Goal: Information Seeking & Learning: Compare options

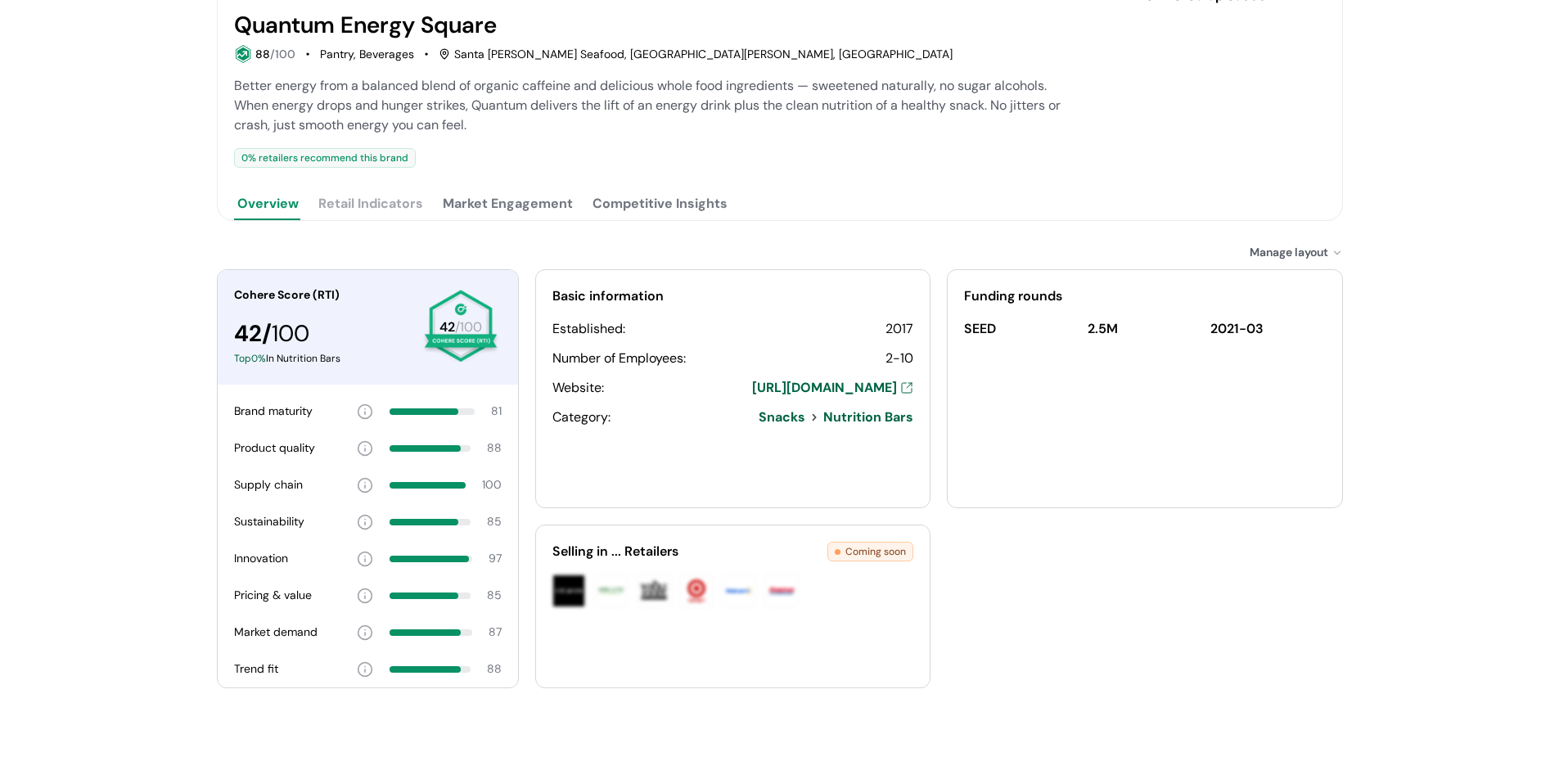
scroll to position [240, 0]
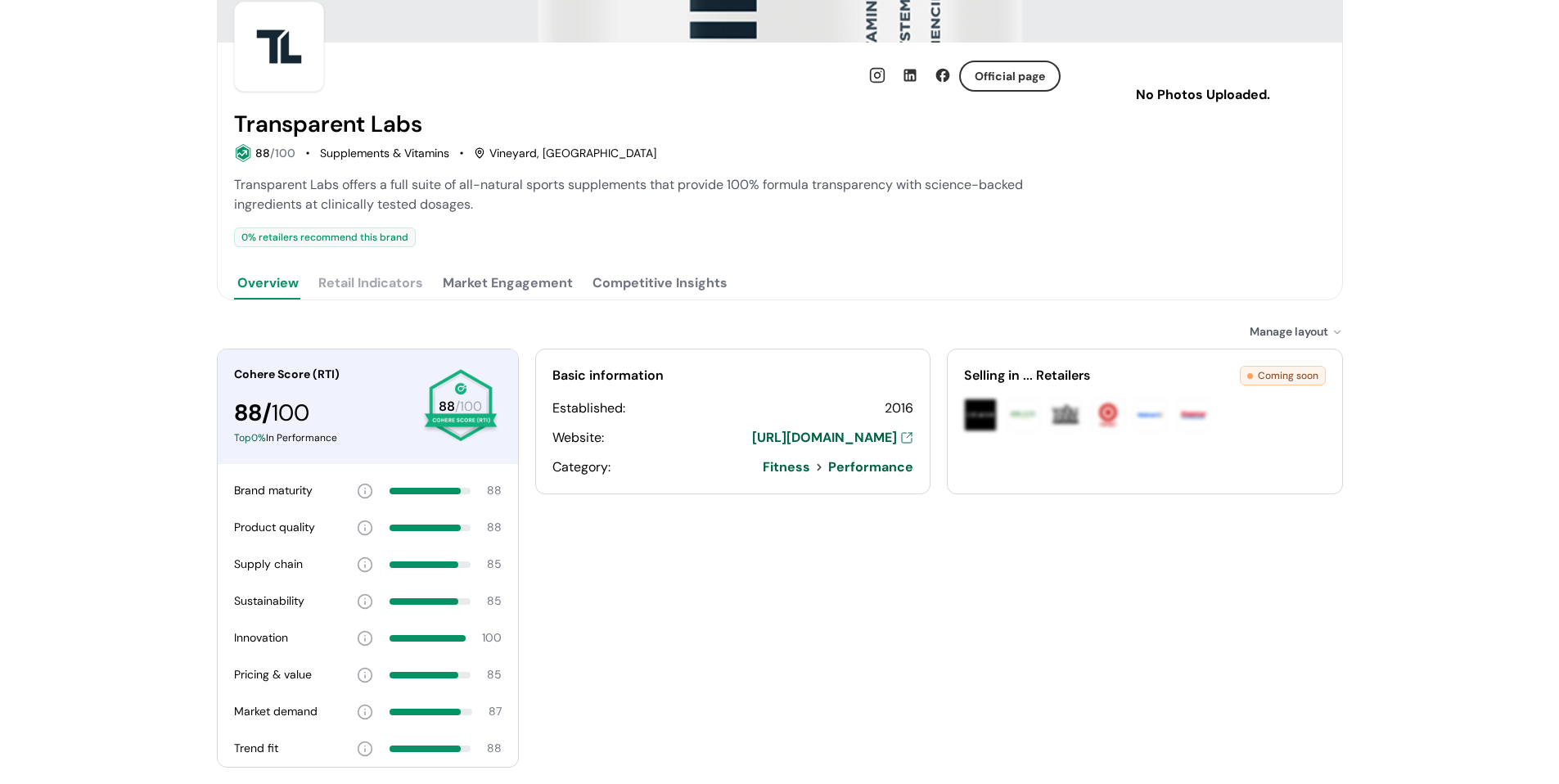
scroll to position [163, 0]
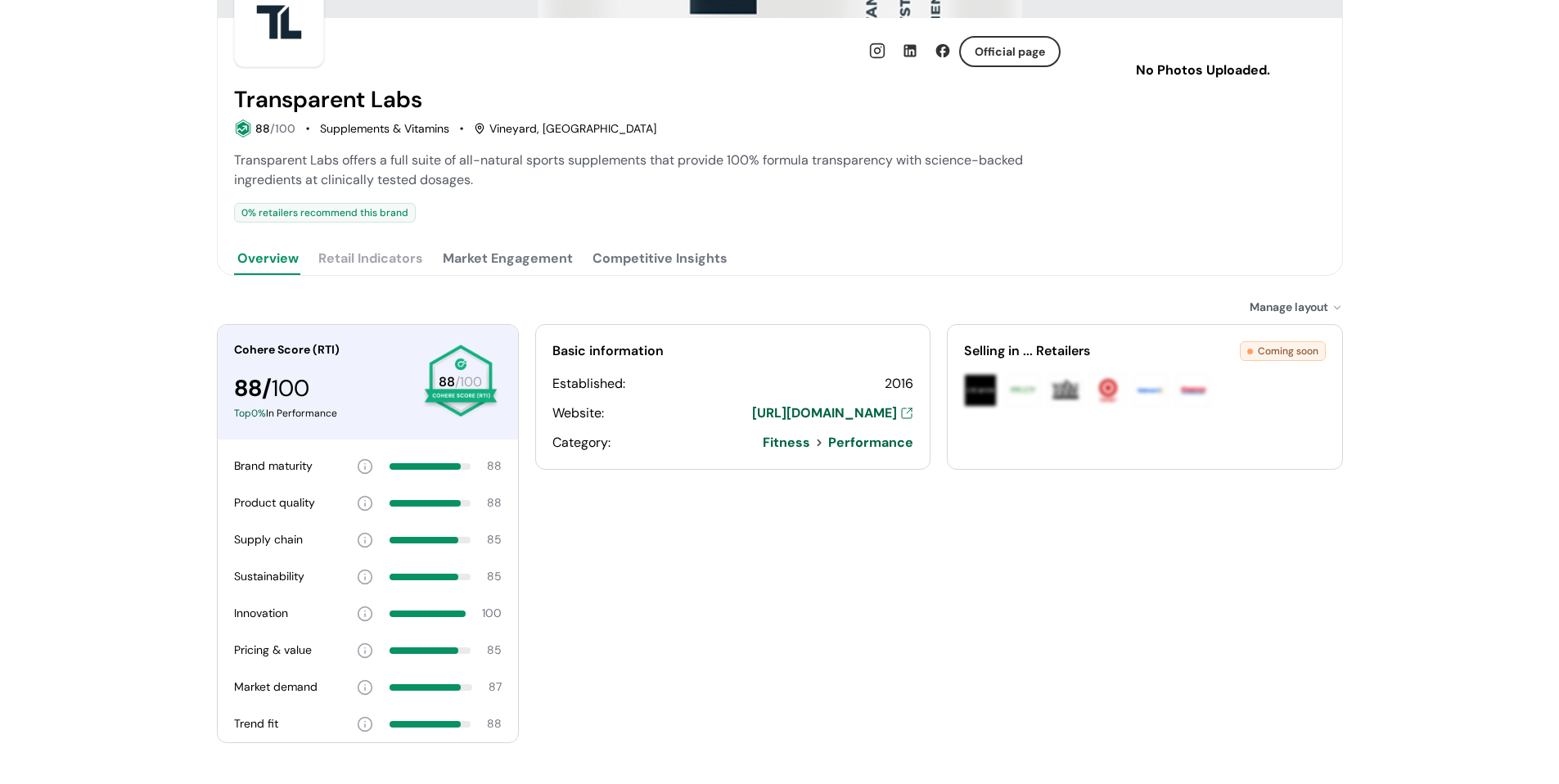
click at [1437, 571] on div "Transparent Labs View Brand Page Official page Transparent Labs 88 /100 Supplem…" at bounding box center [779, 339] width 1559 height 1005
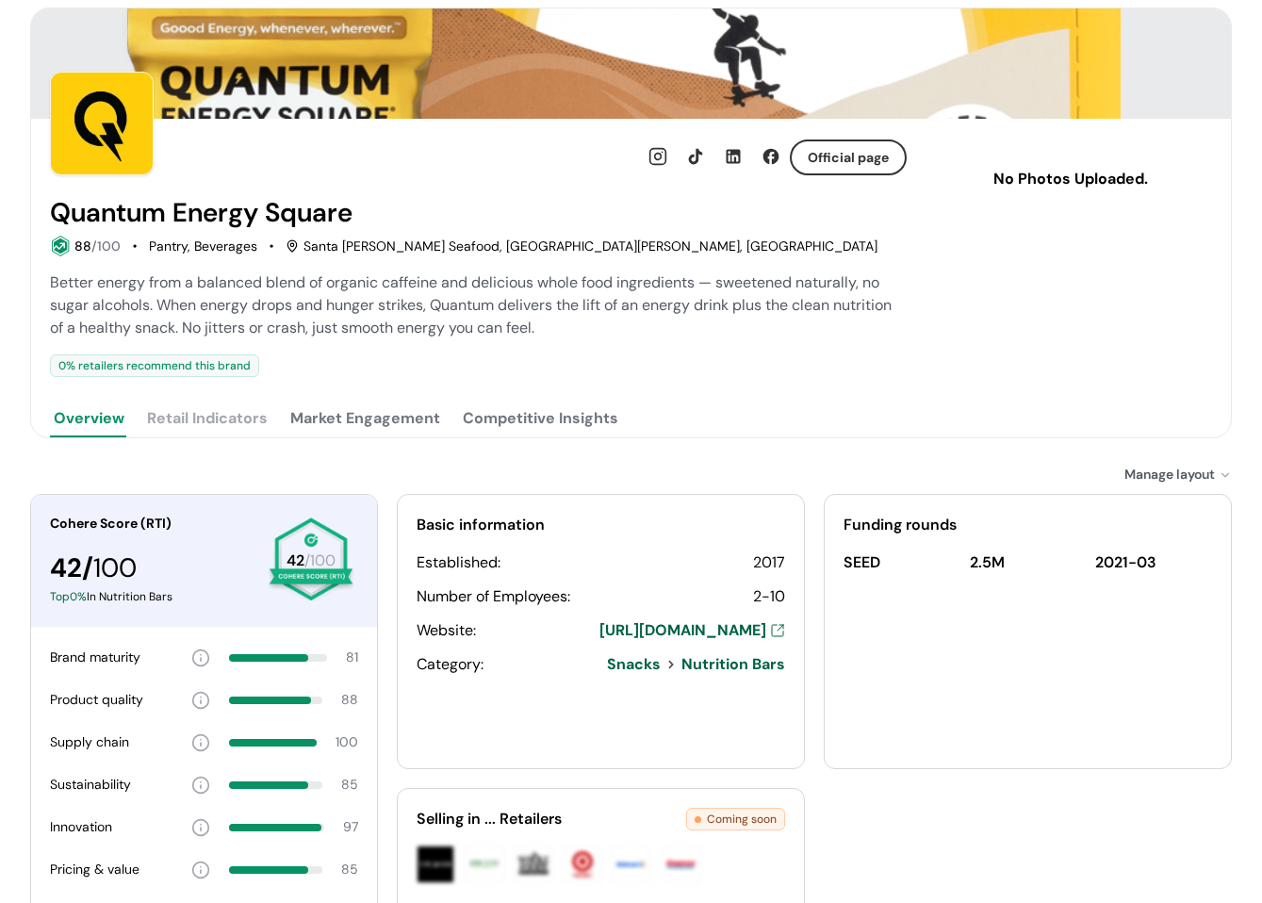
scroll to position [94, 0]
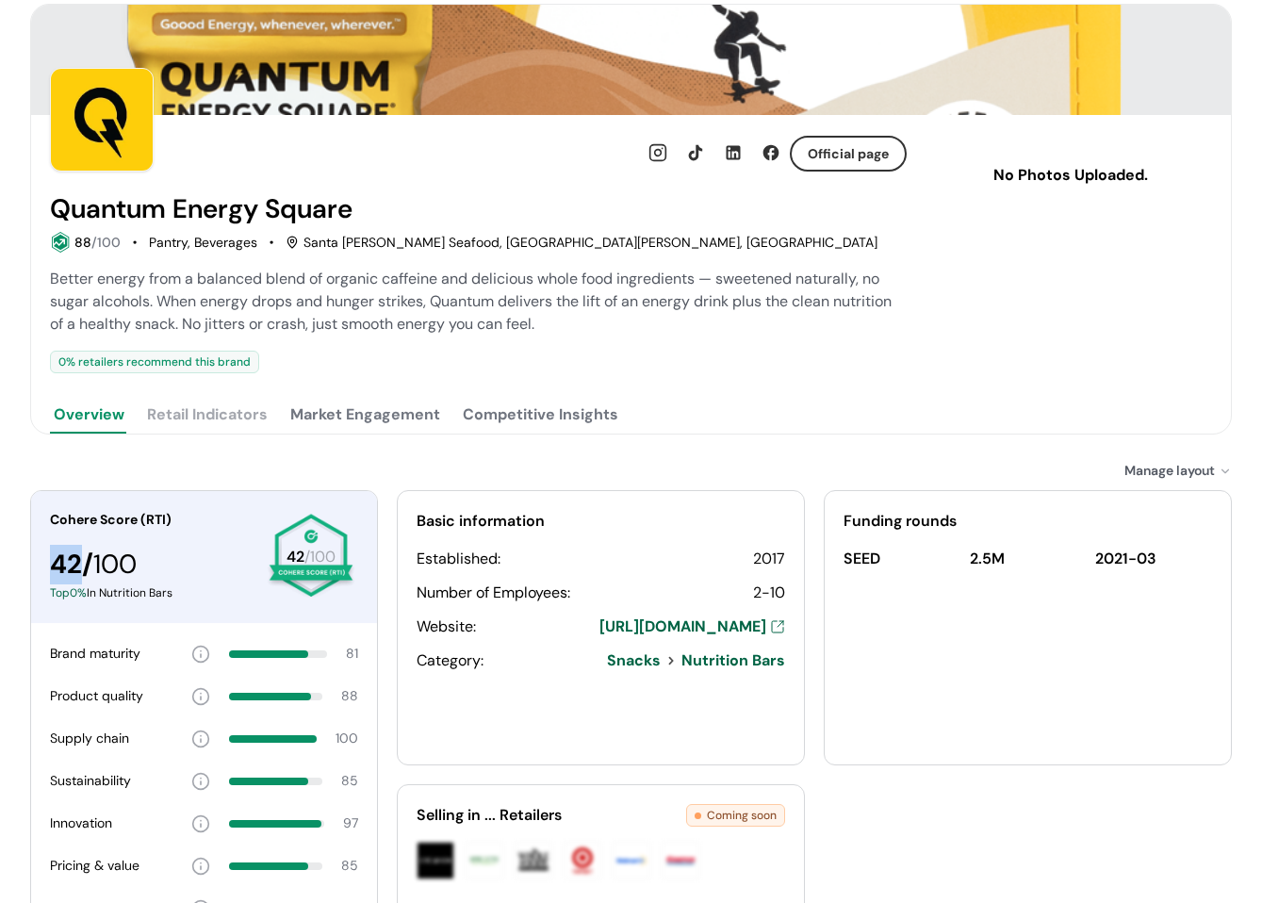
drag, startPoint x: 52, startPoint y: 564, endPoint x: 79, endPoint y: 563, distance: 27.3
click at [79, 563] on div "42 / 100" at bounding box center [151, 565] width 203 height 40
copy div "42"
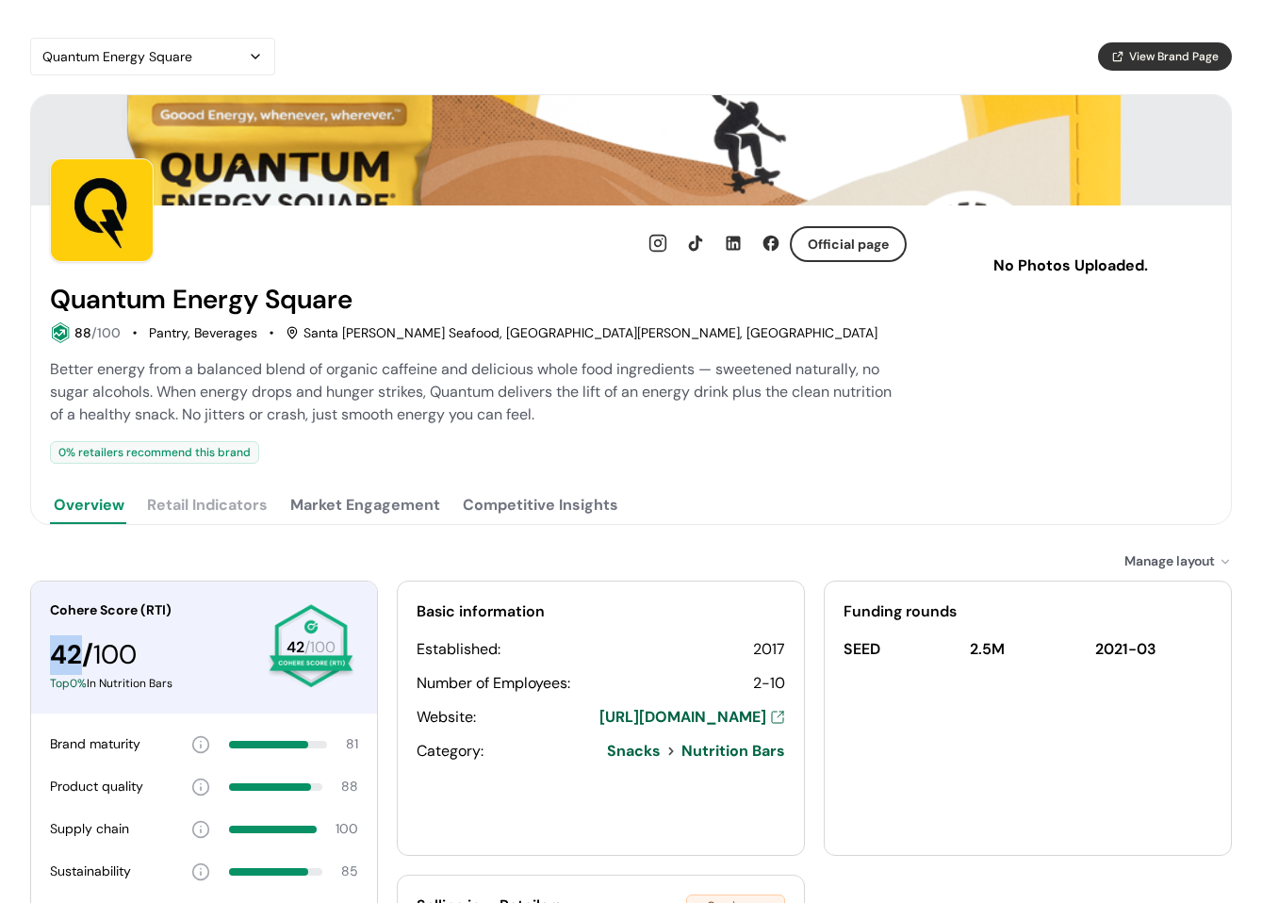
scroll to position [0, 0]
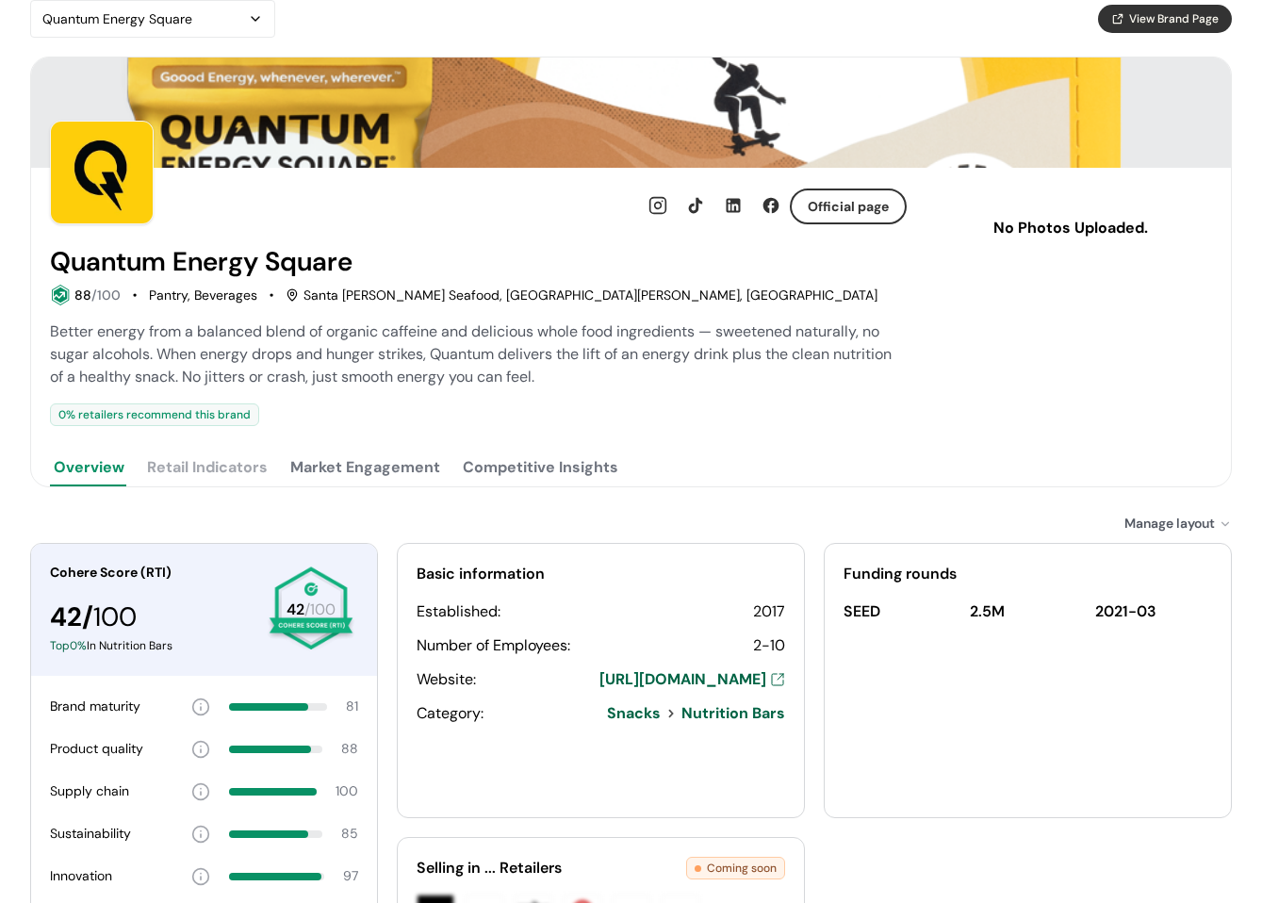
scroll to position [94, 0]
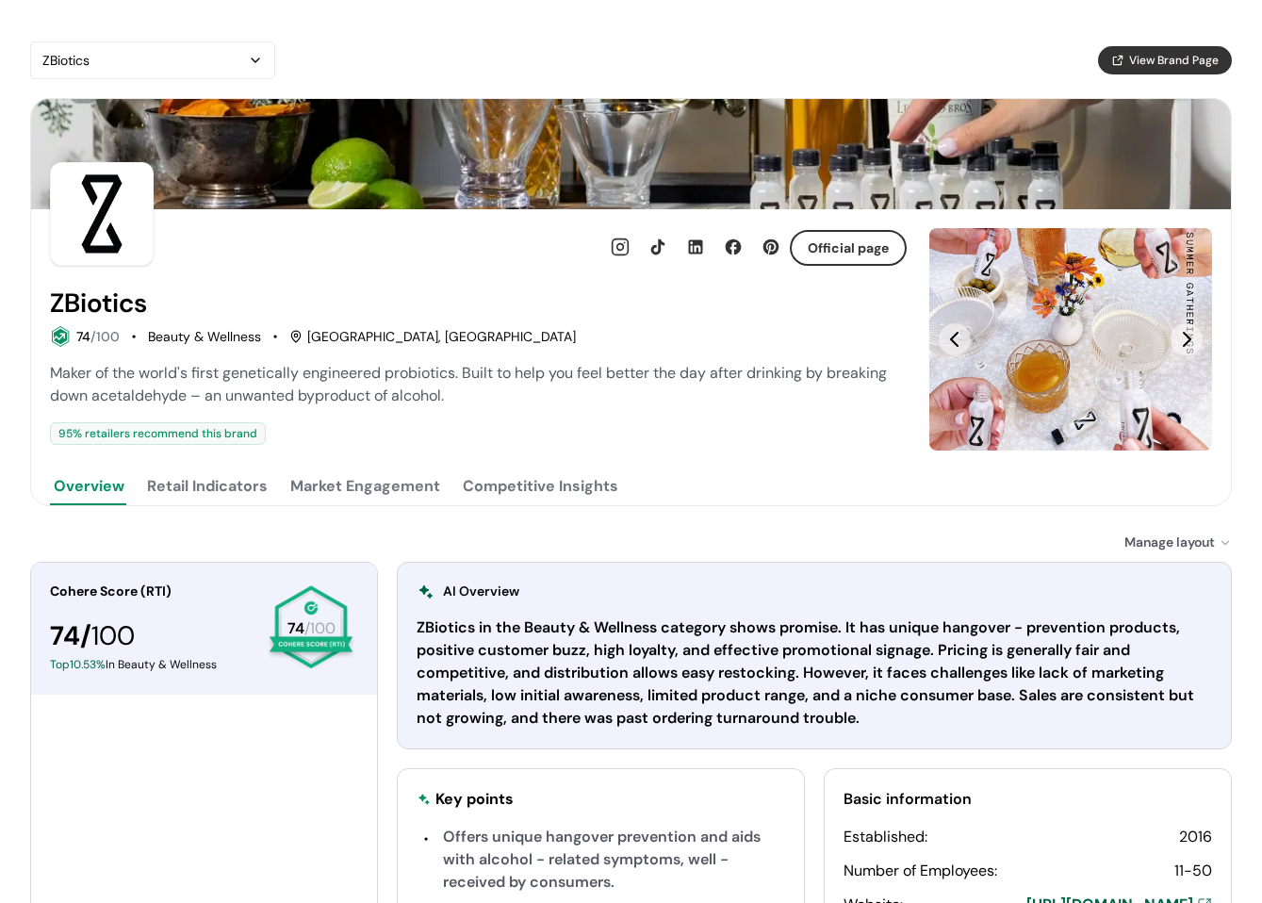
click at [755, 328] on div "74 /100 Beauty & Wellness San Francisco, CA" at bounding box center [478, 336] width 857 height 21
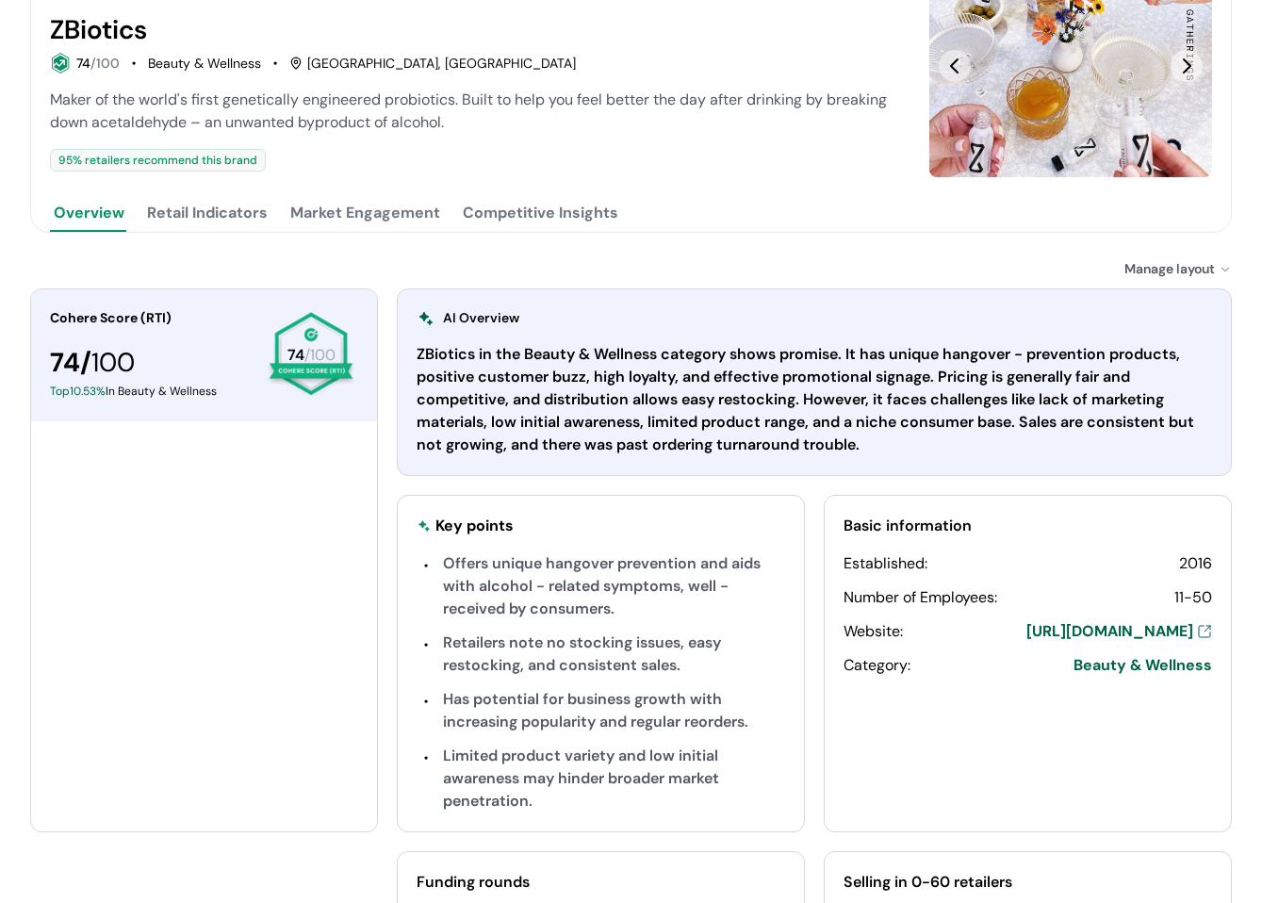
scroll to position [283, 0]
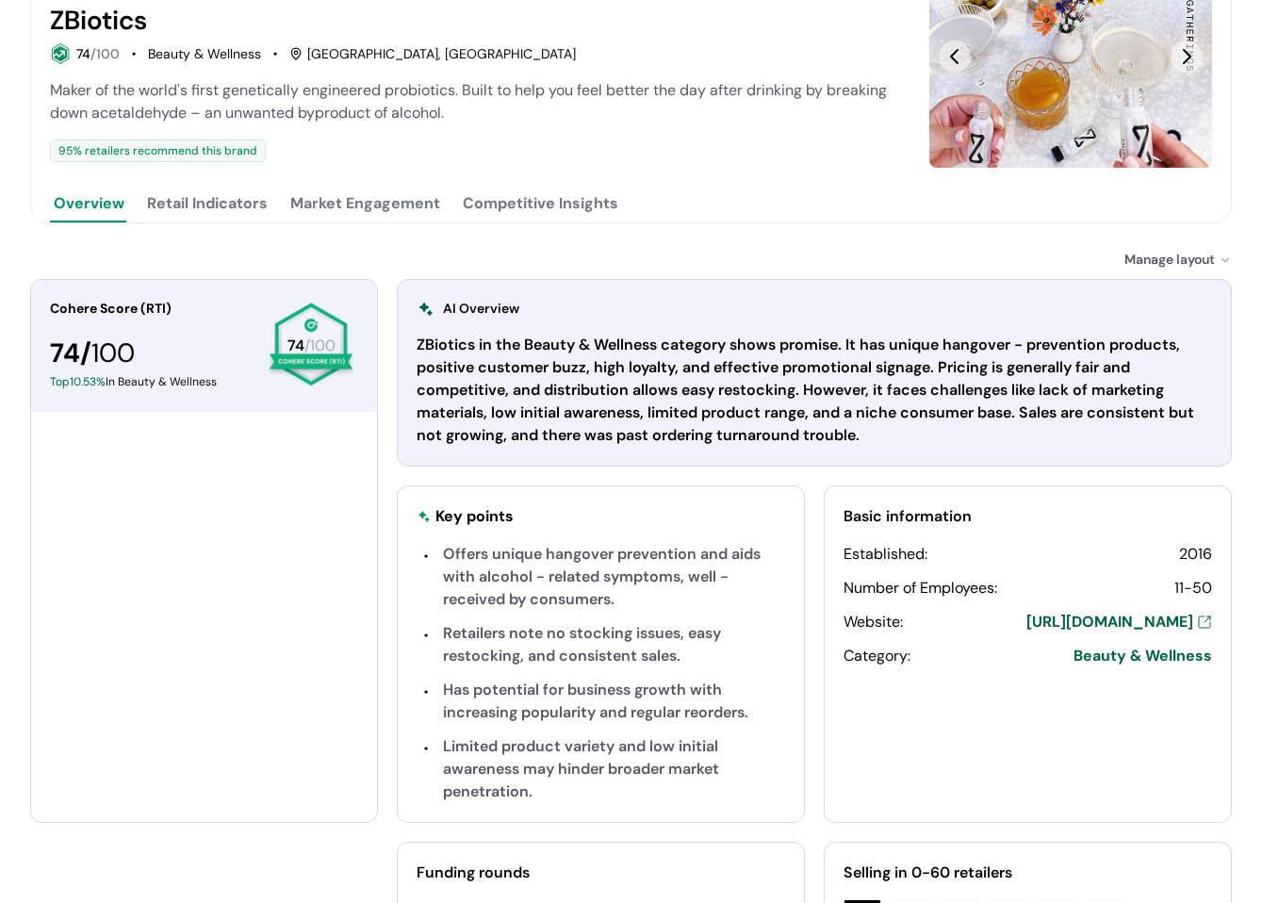
click at [210, 225] on div "ZBiotics View Brand Page Official page ZBiotics 74 /100 Beauty & Wellness San F…" at bounding box center [631, 384] width 1202 height 1251
click at [211, 222] on button "Retail Indicators" at bounding box center [207, 204] width 128 height 38
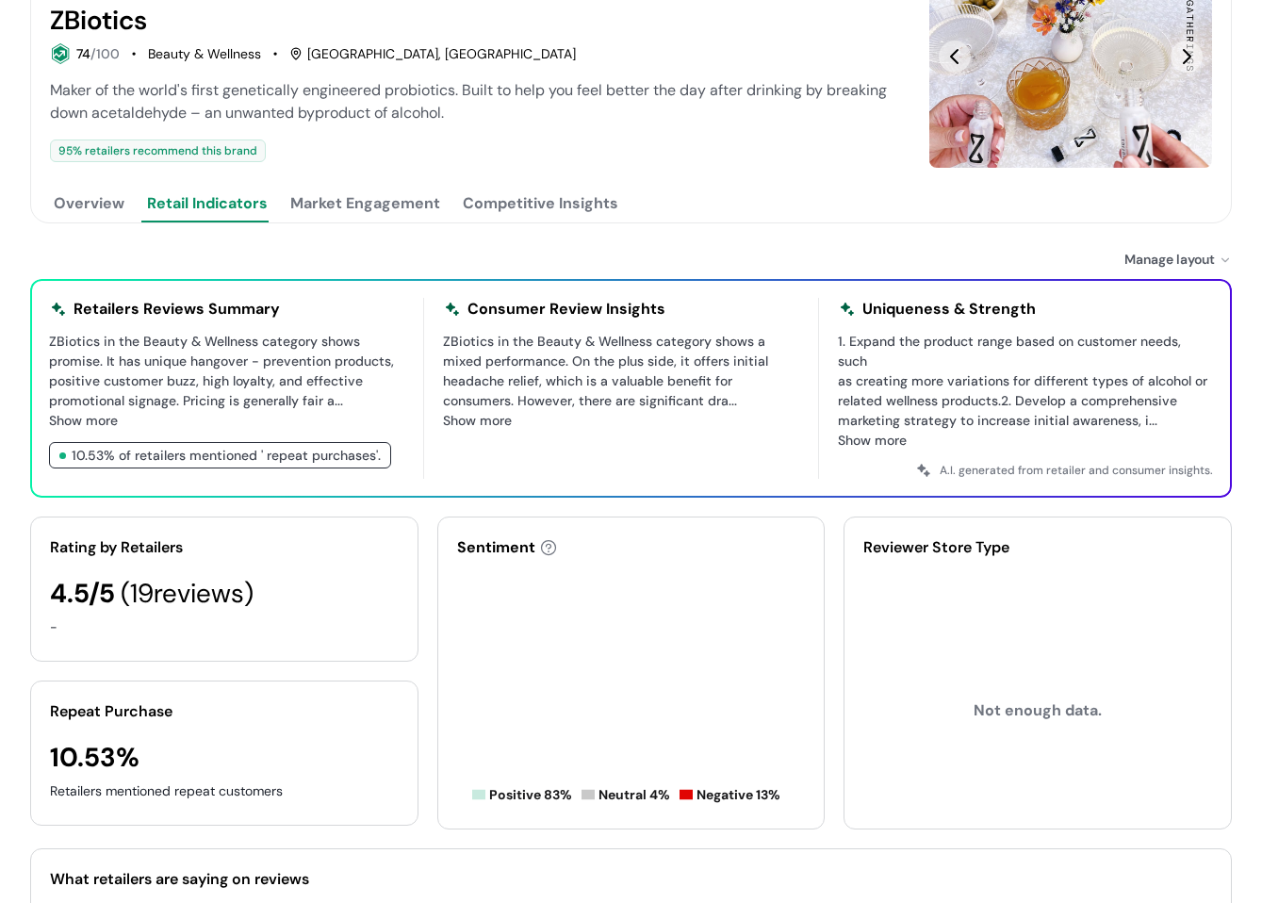
click at [218, 213] on button "Retail Indicators" at bounding box center [207, 204] width 128 height 38
click at [317, 215] on button "Market Engagement" at bounding box center [364, 204] width 157 height 38
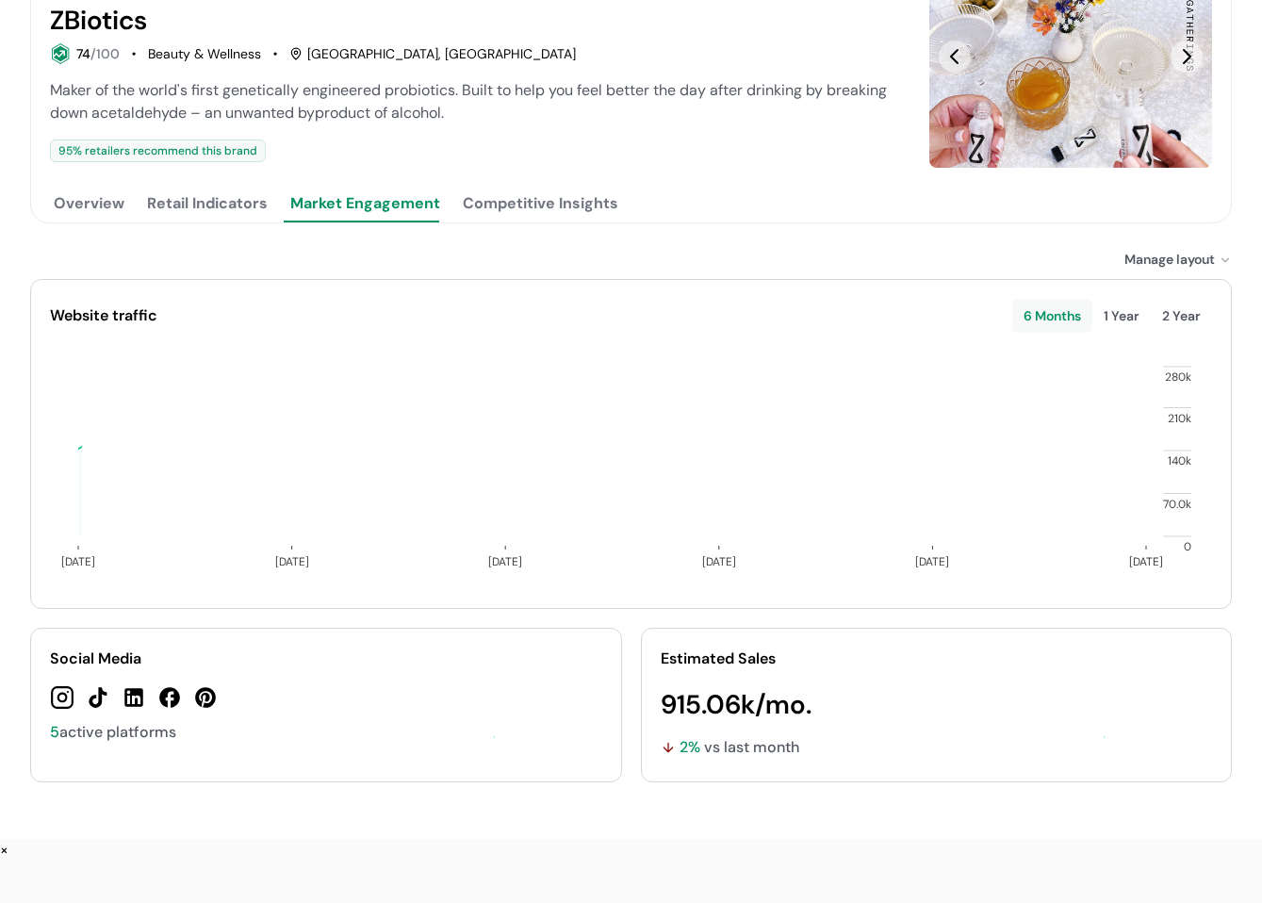
scroll to position [219, 0]
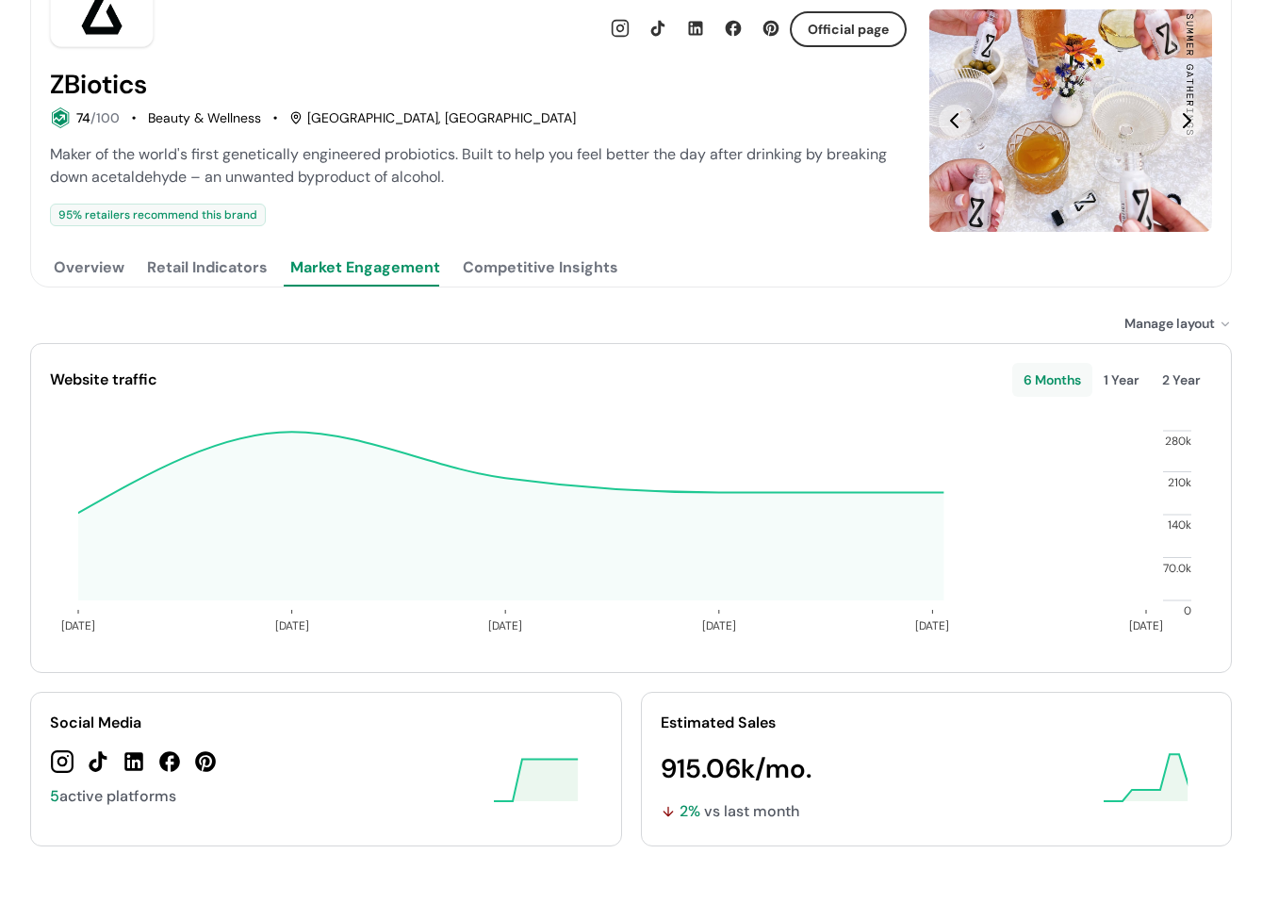
click at [544, 276] on button "Competitive Insights" at bounding box center [540, 268] width 163 height 38
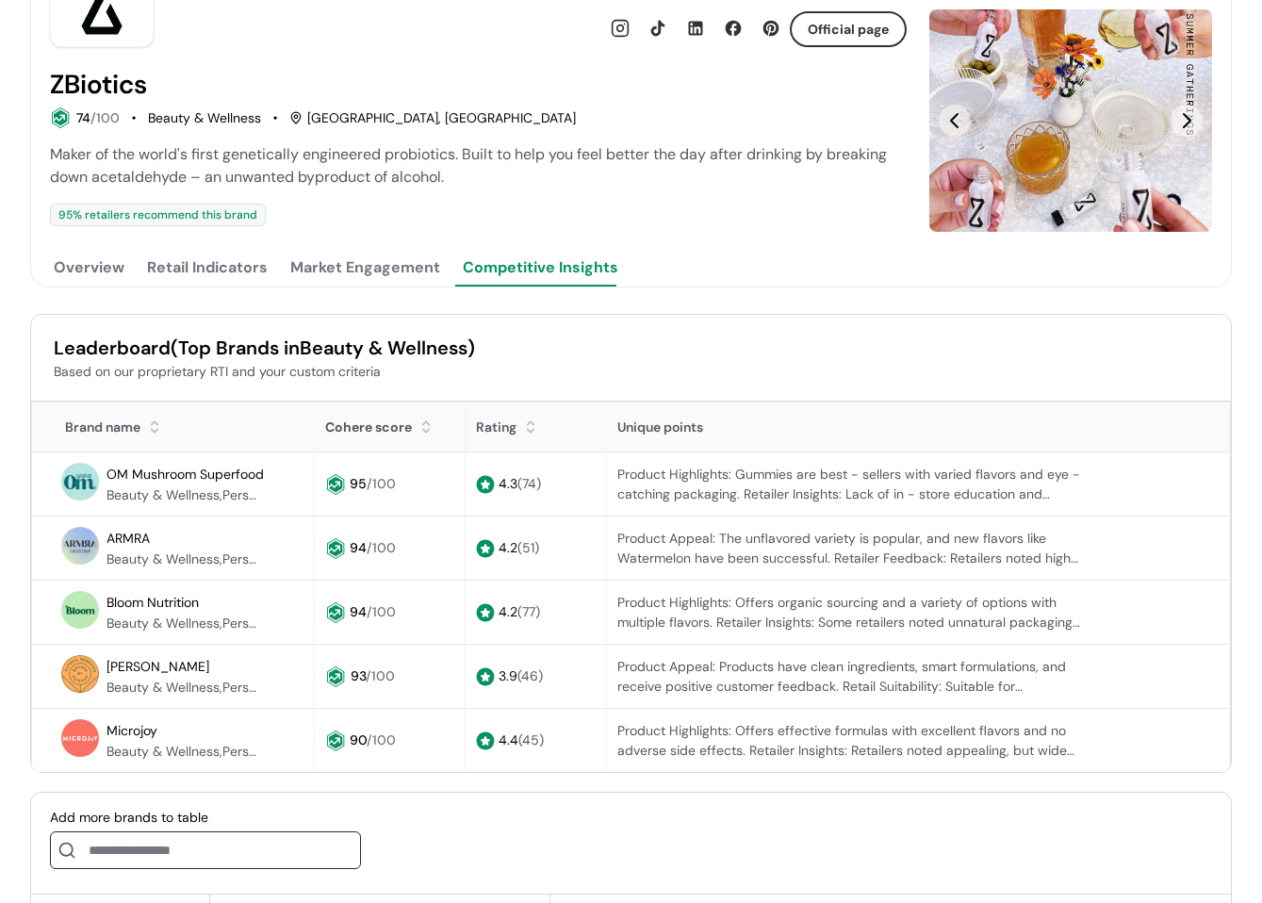
click at [118, 283] on button "Overview" at bounding box center [89, 268] width 78 height 38
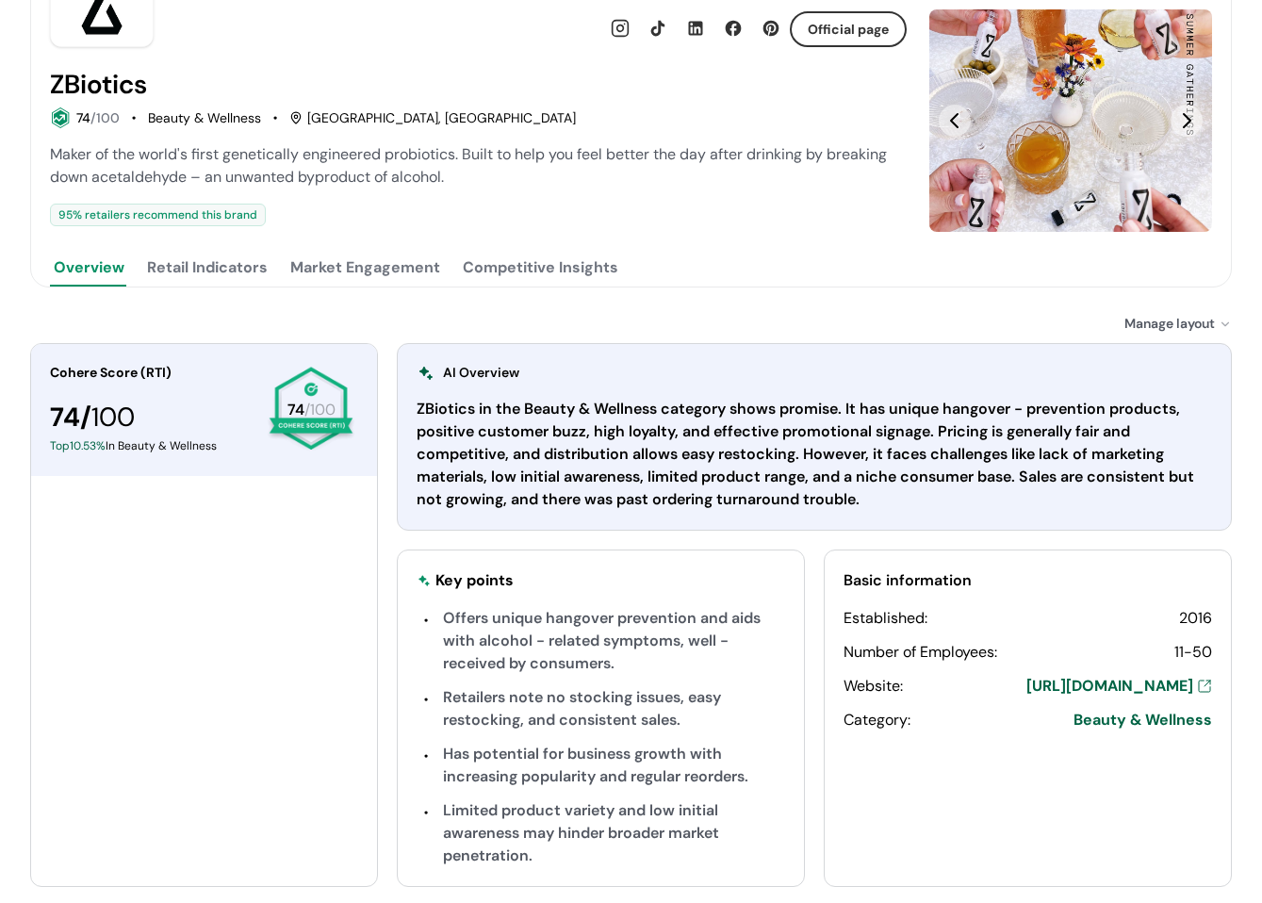
click at [561, 273] on button "Competitive Insights" at bounding box center [540, 268] width 163 height 38
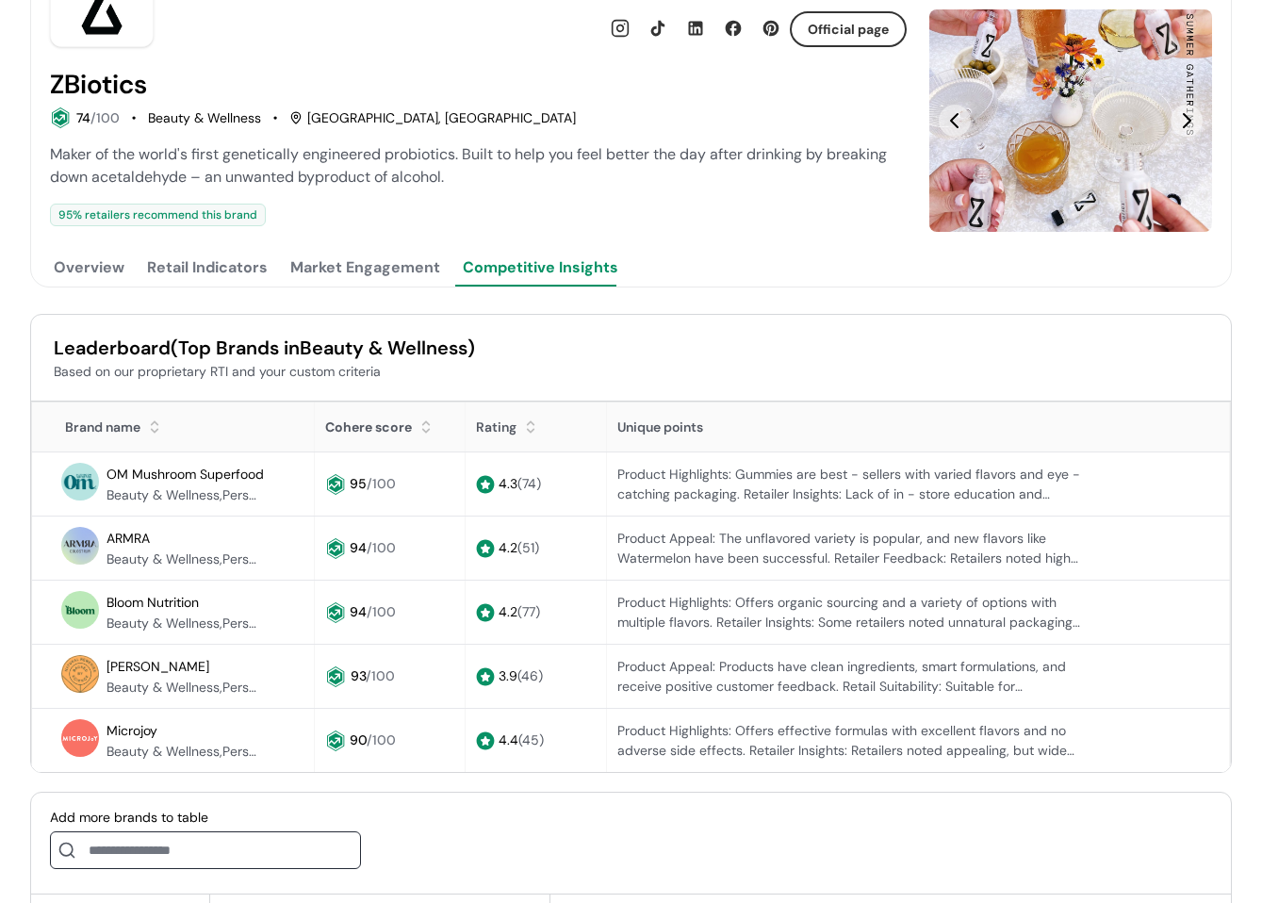
click at [106, 273] on button "Overview" at bounding box center [89, 268] width 78 height 38
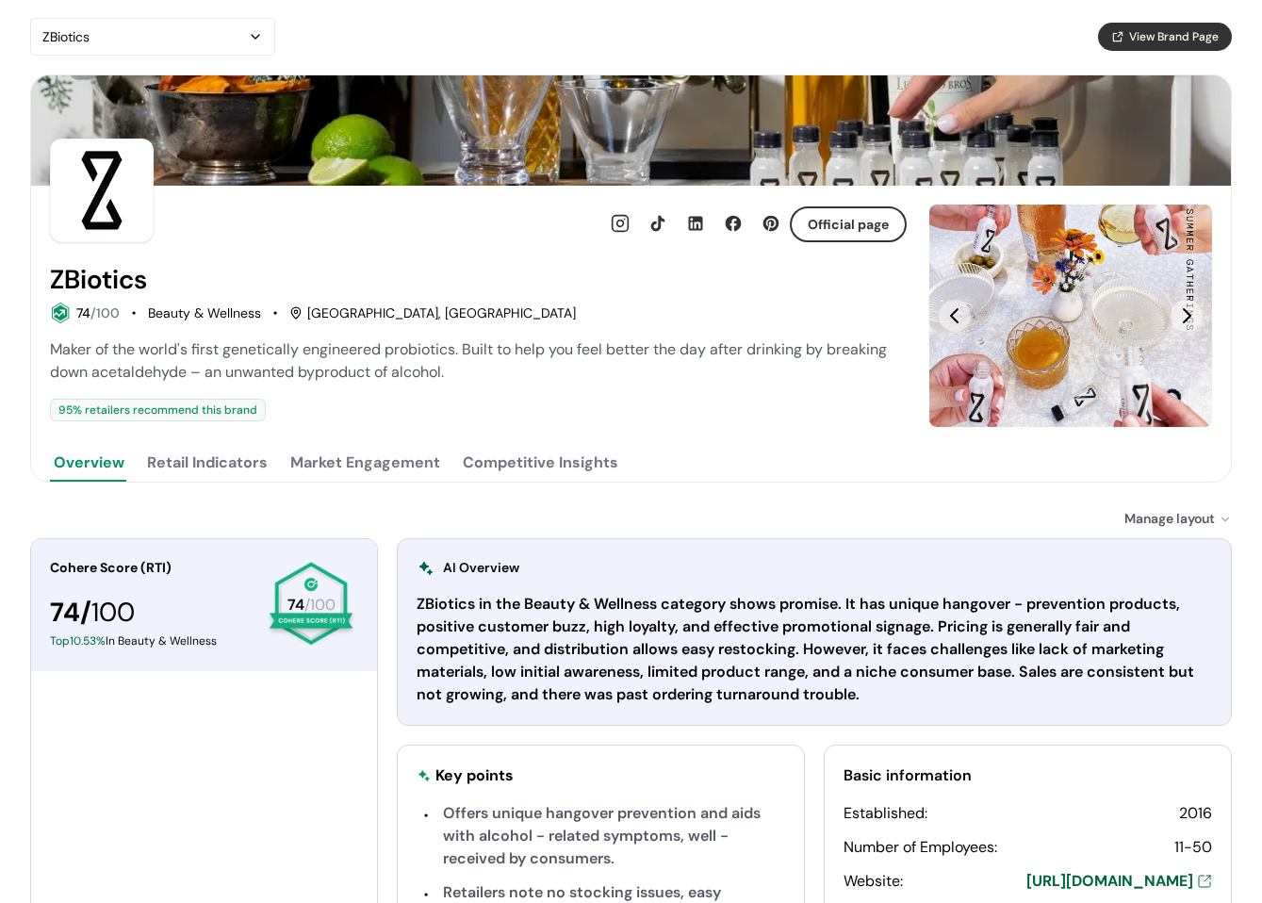
scroll to position [0, 0]
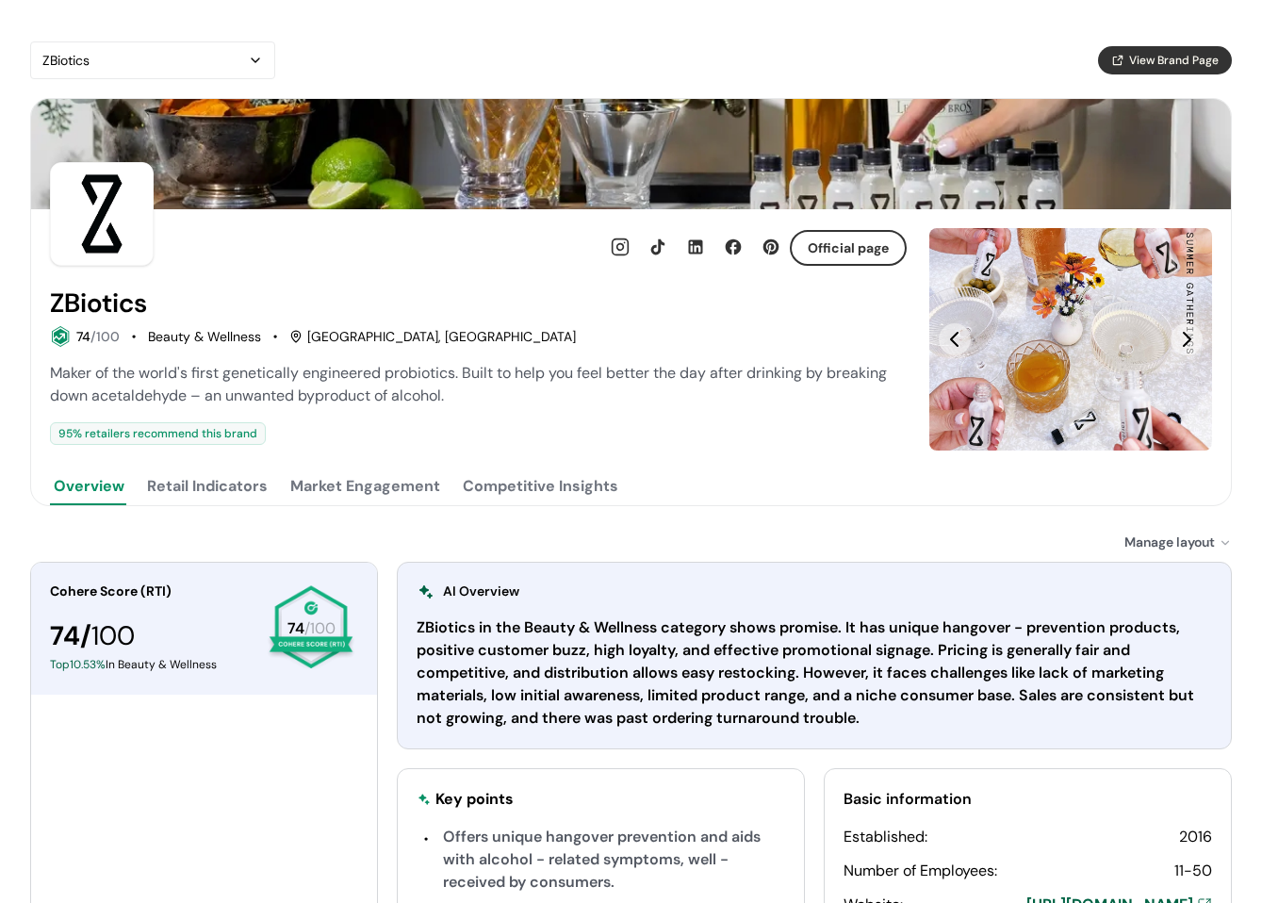
click at [211, 509] on div "ZBiotics View Brand Page Official page ZBiotics 74 /100 Beauty & Wellness San F…" at bounding box center [631, 666] width 1202 height 1251
click at [214, 506] on div "ZBiotics View Brand Page Official page ZBiotics 74 /100 Beauty & Wellness San F…" at bounding box center [631, 666] width 1202 height 1251
click at [219, 502] on button "Retail Indicators" at bounding box center [207, 486] width 128 height 38
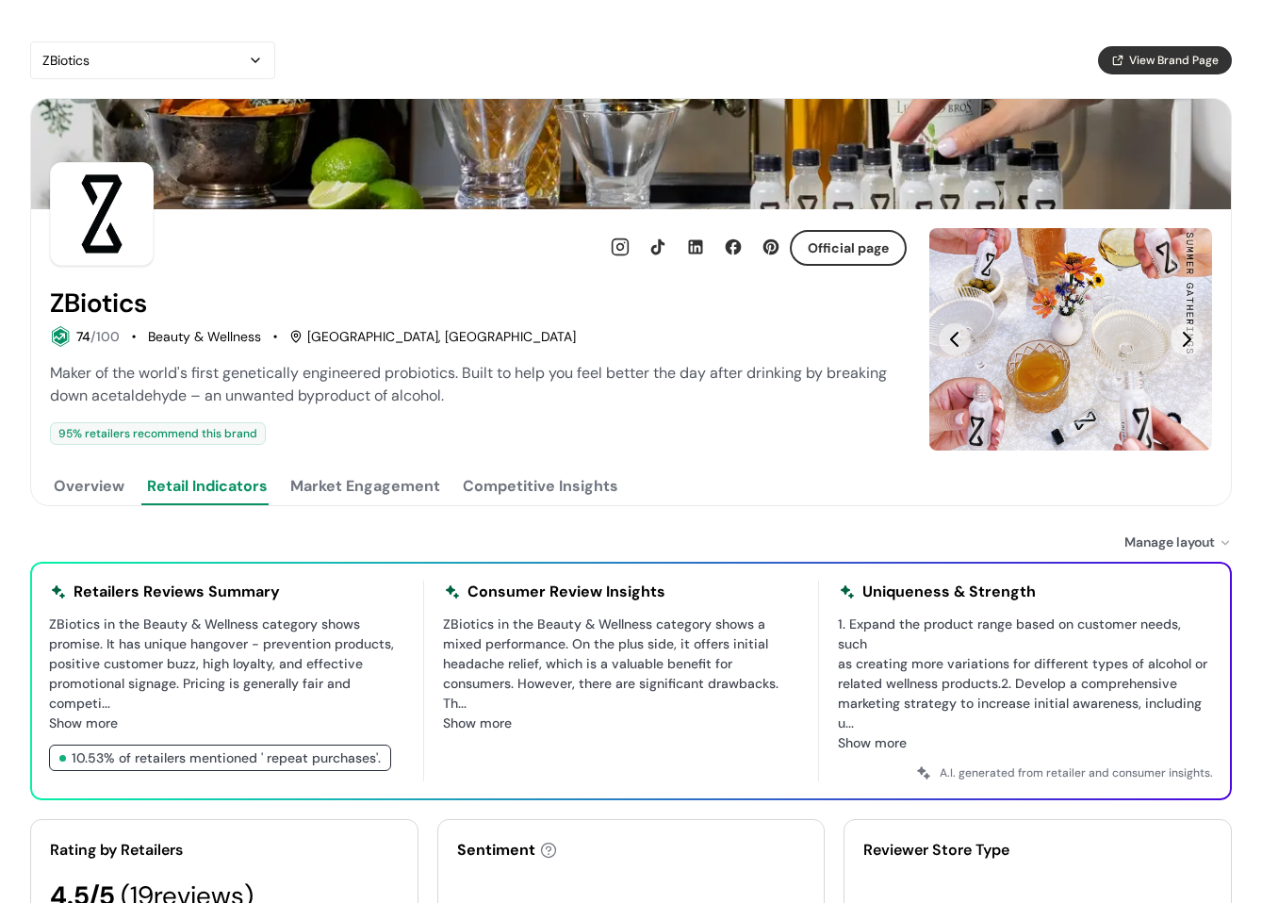
click at [371, 498] on button "Market Engagement" at bounding box center [364, 486] width 157 height 38
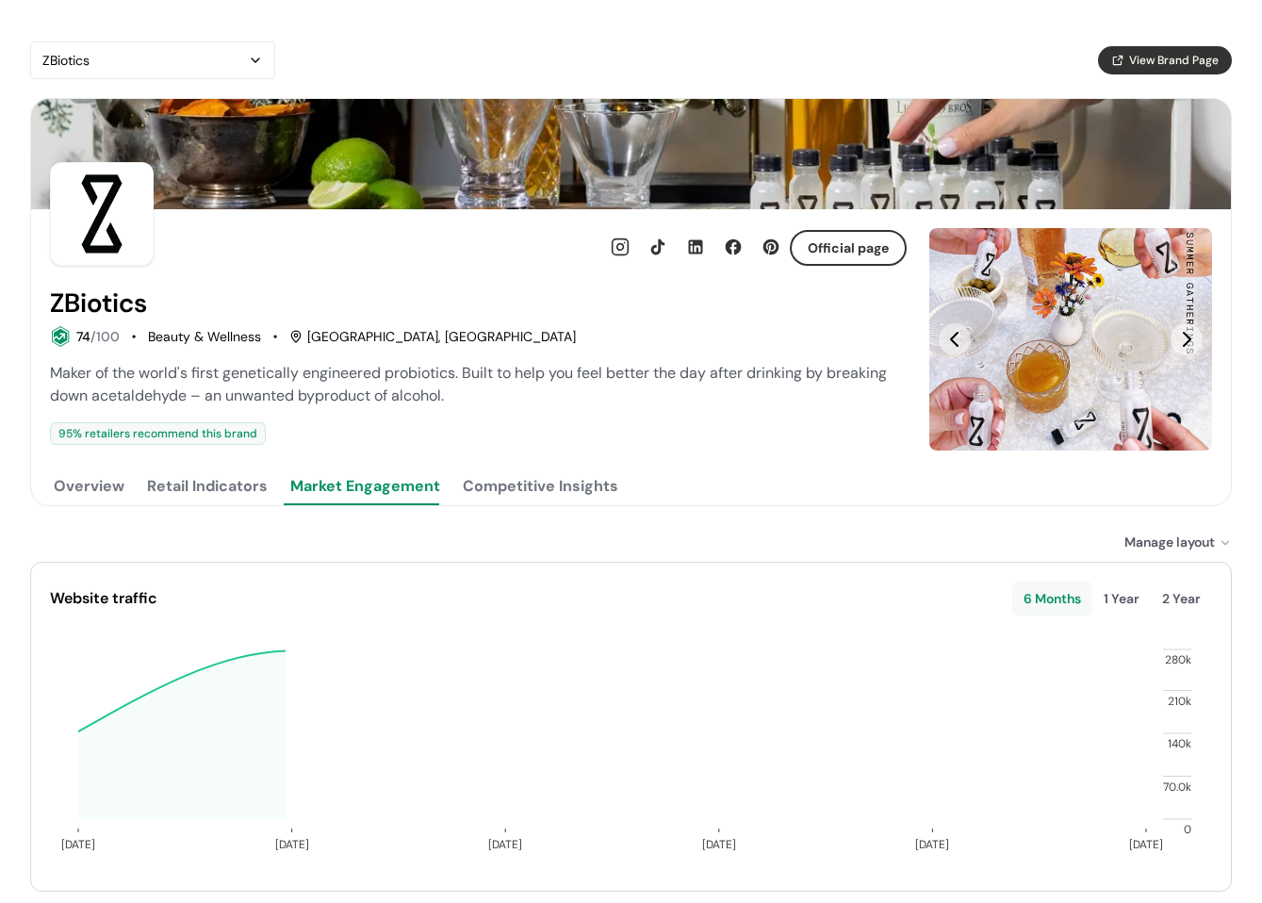
click at [507, 499] on button "Competitive Insights" at bounding box center [540, 486] width 163 height 38
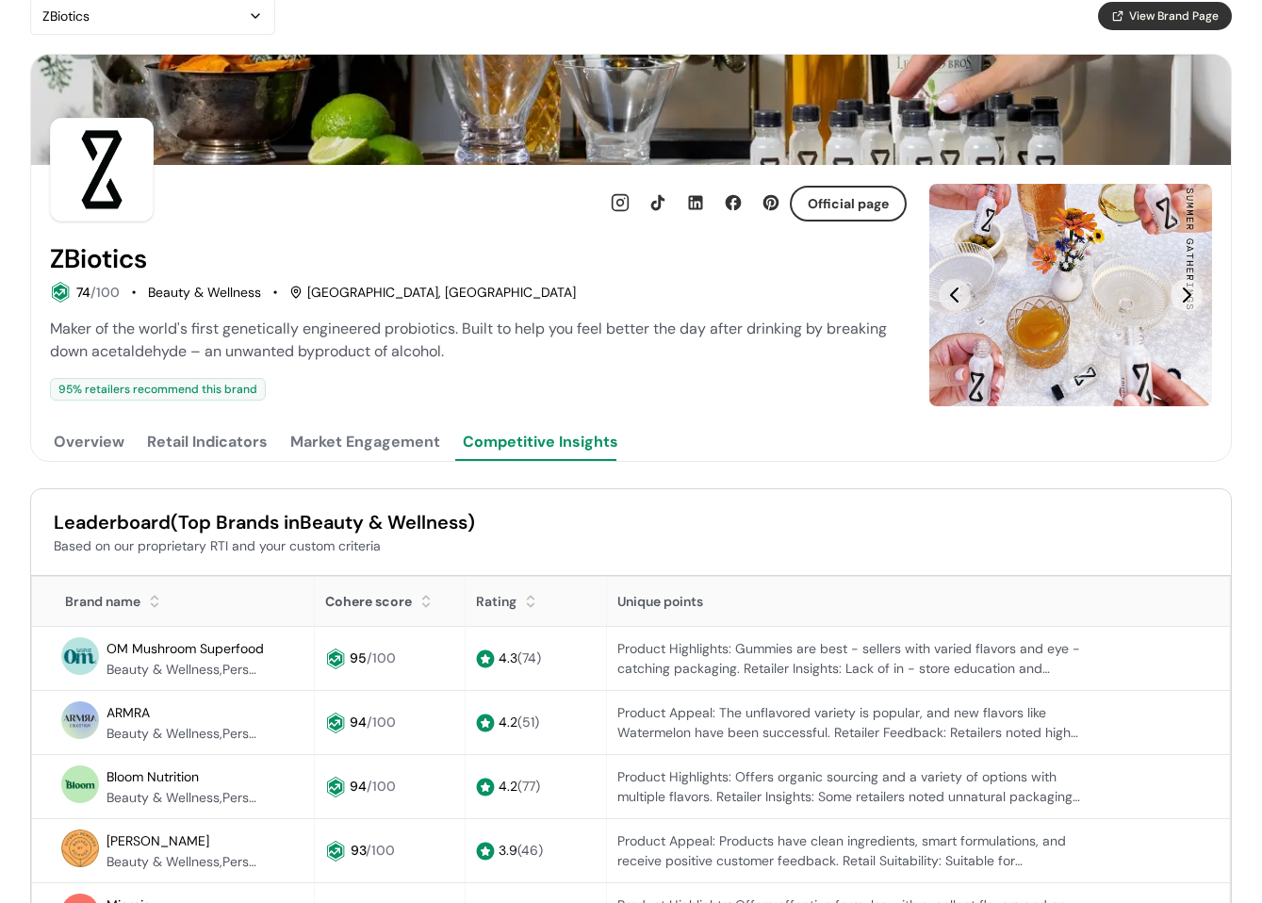
scroll to position [188, 0]
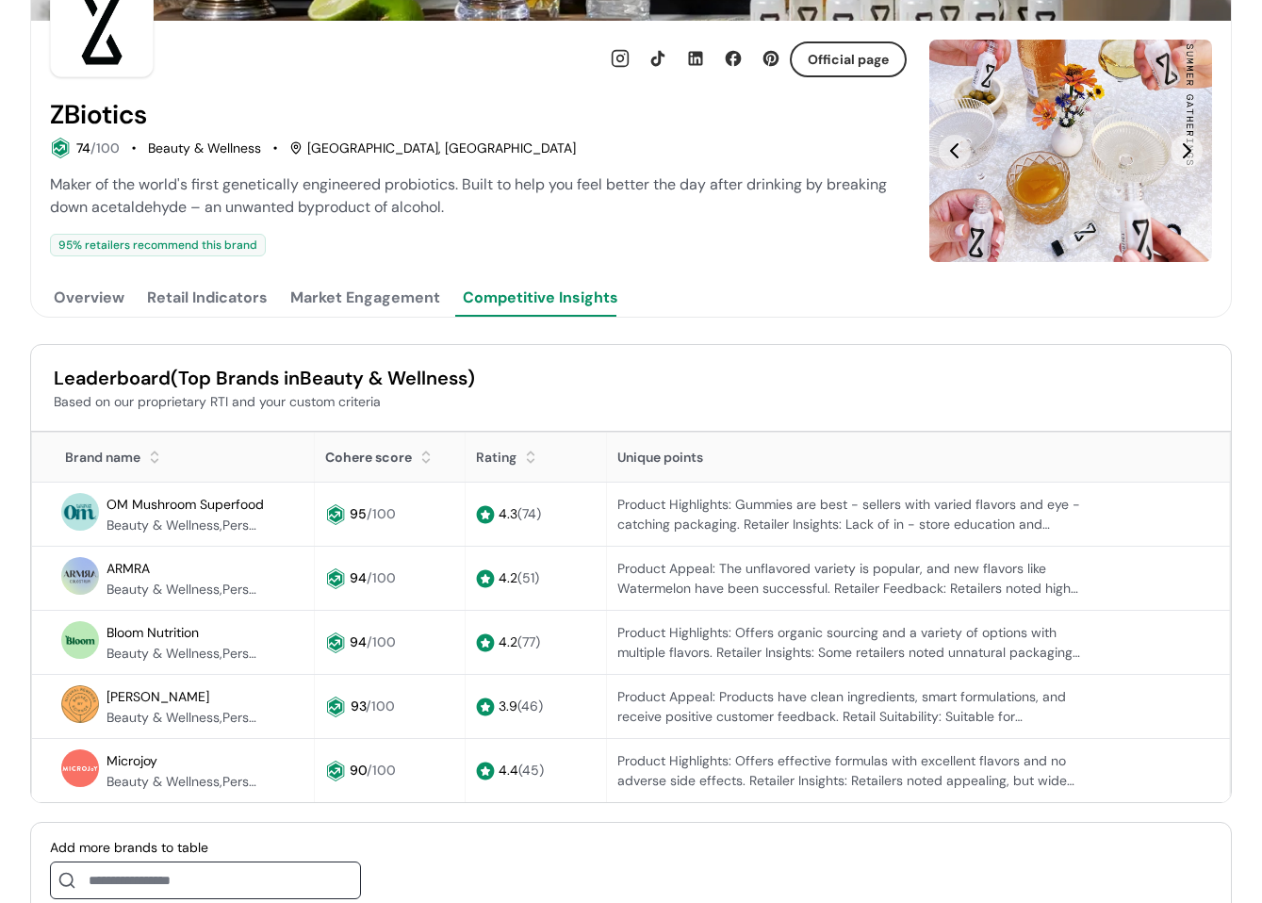
click at [111, 309] on button "Overview" at bounding box center [89, 298] width 78 height 38
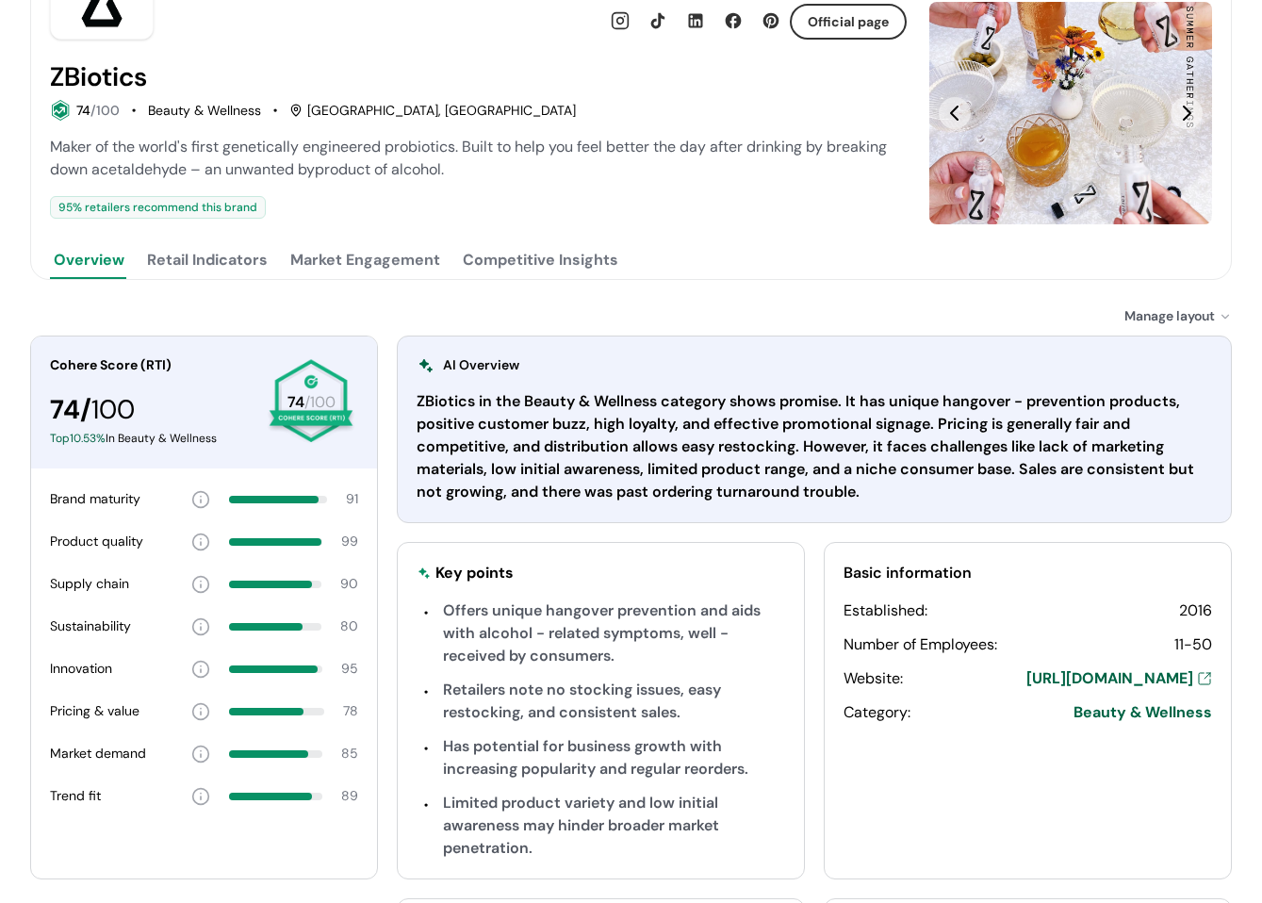
scroll to position [283, 0]
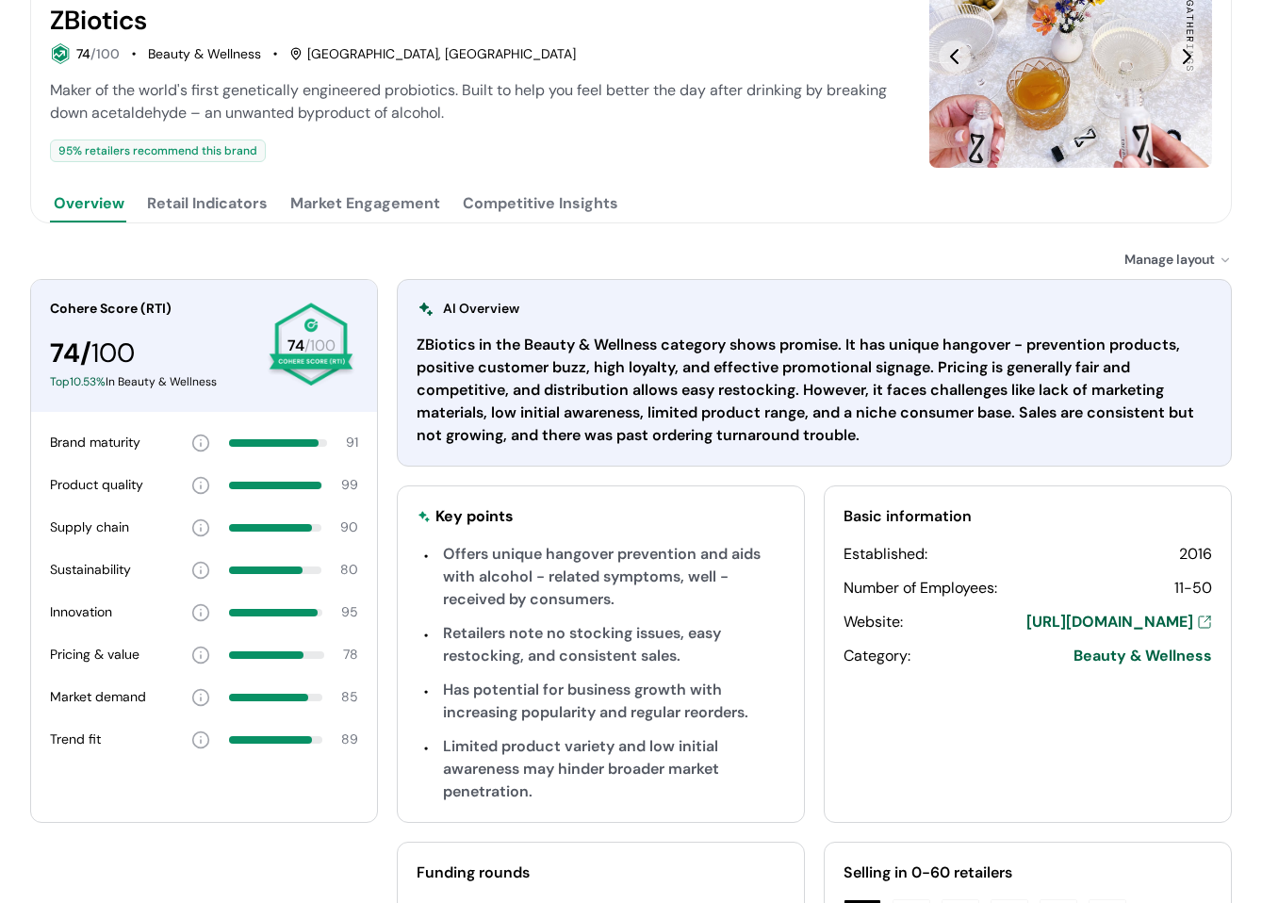
click at [114, 165] on div "Official page ZBiotics 74 /100 Beauty & Wellness San Francisco, CA Maker of the…" at bounding box center [478, 74] width 857 height 296
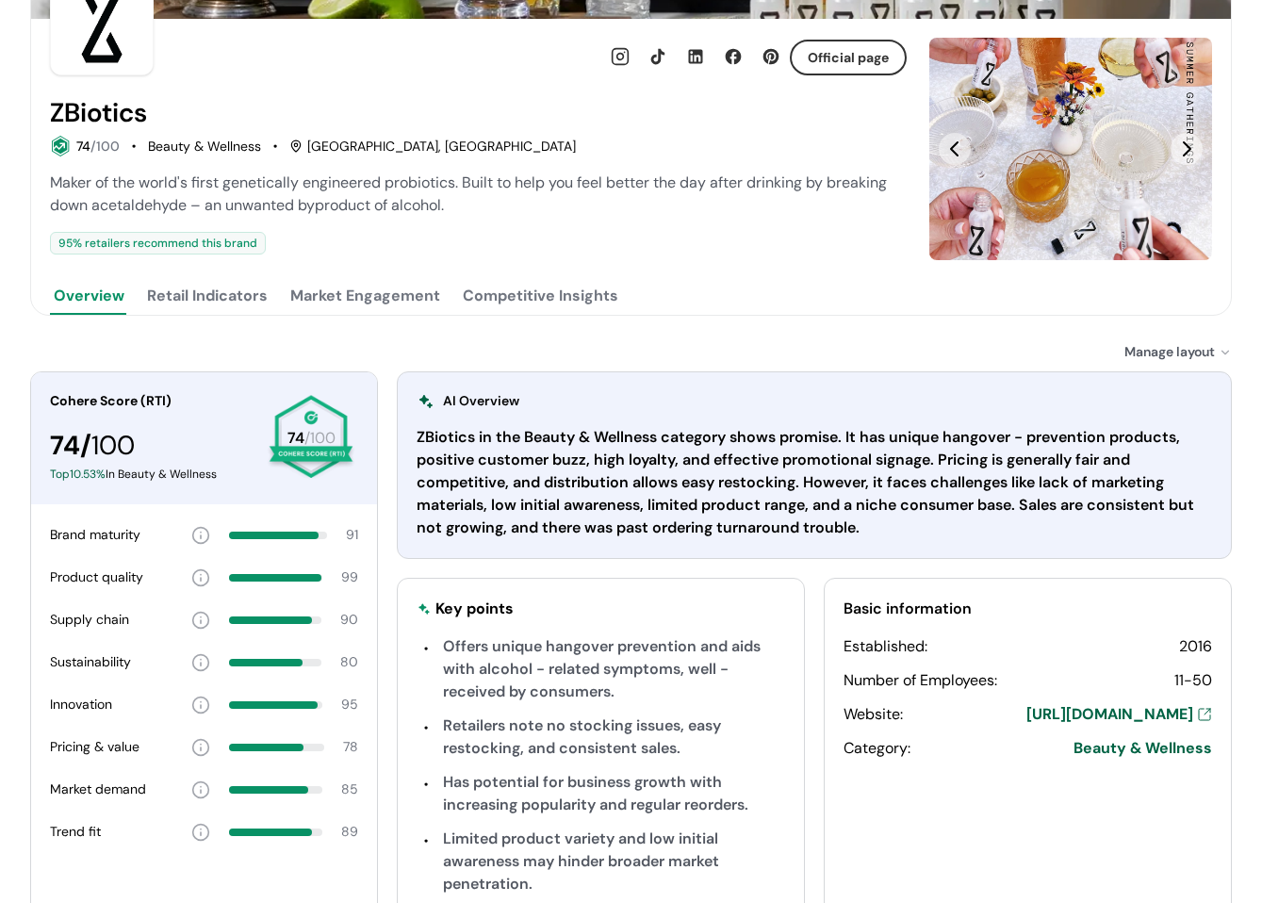
scroll to position [188, 0]
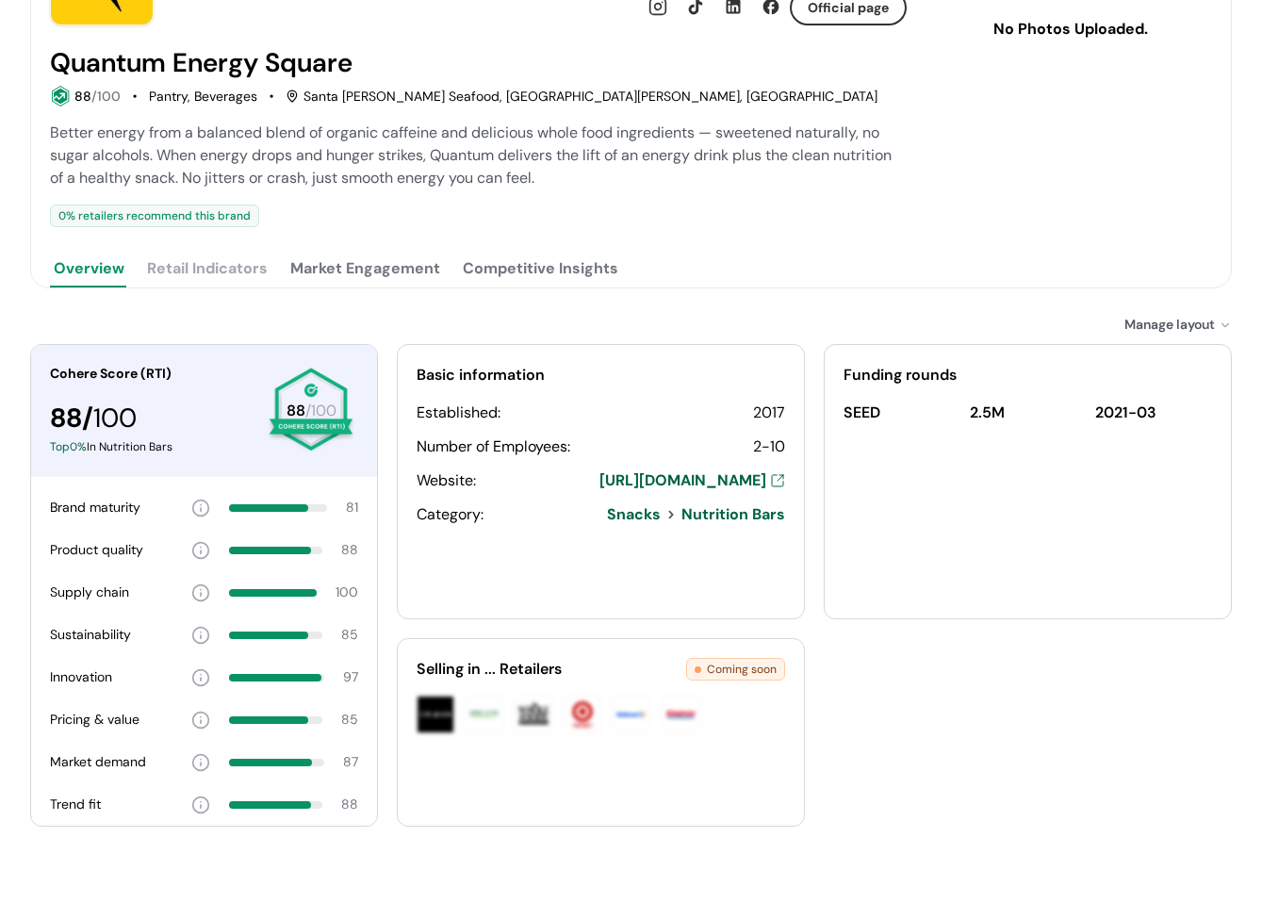
scroll to position [89, 0]
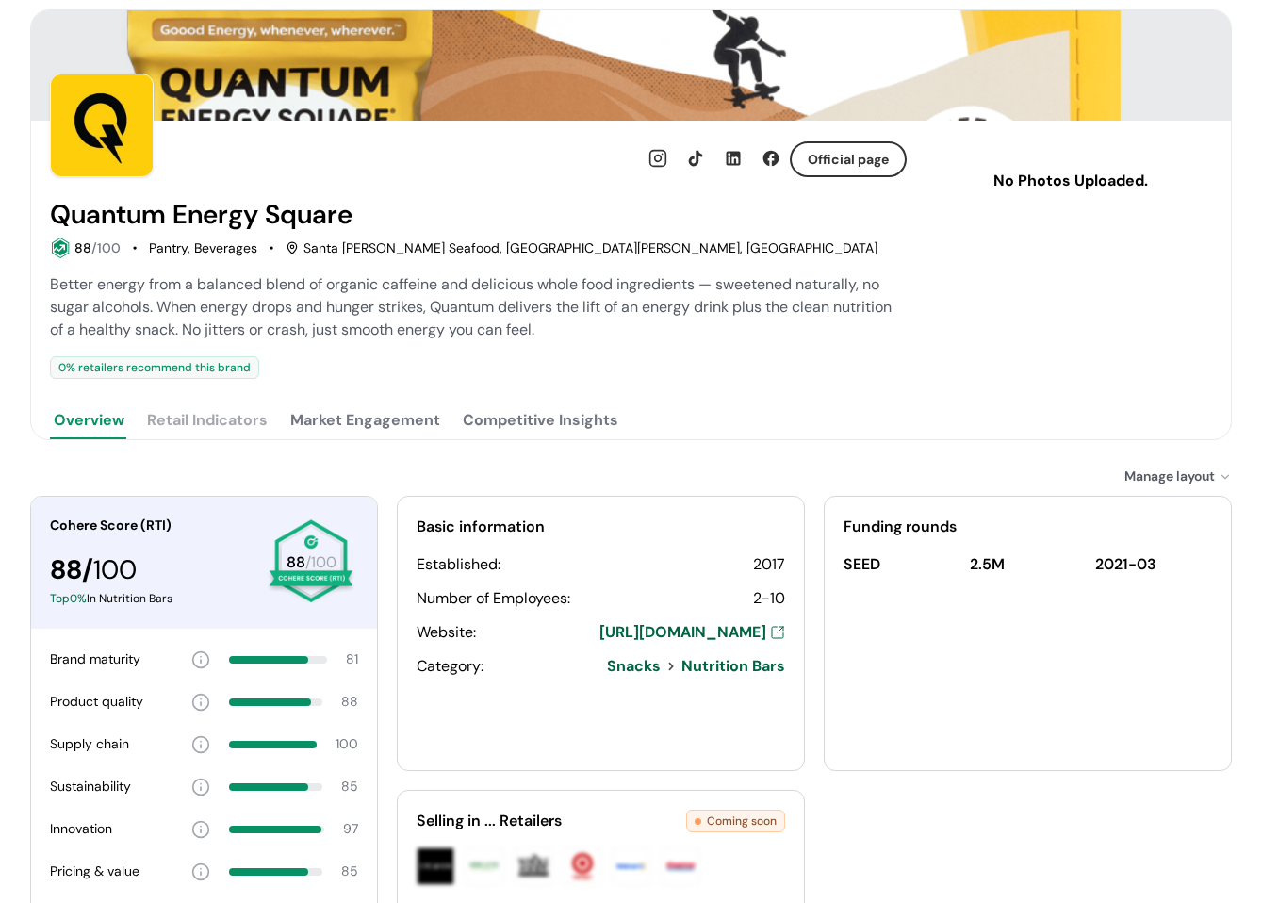
click at [662, 335] on div "Better energy from a balanced blend of organic caffeine and delicious whole foo…" at bounding box center [478, 307] width 857 height 68
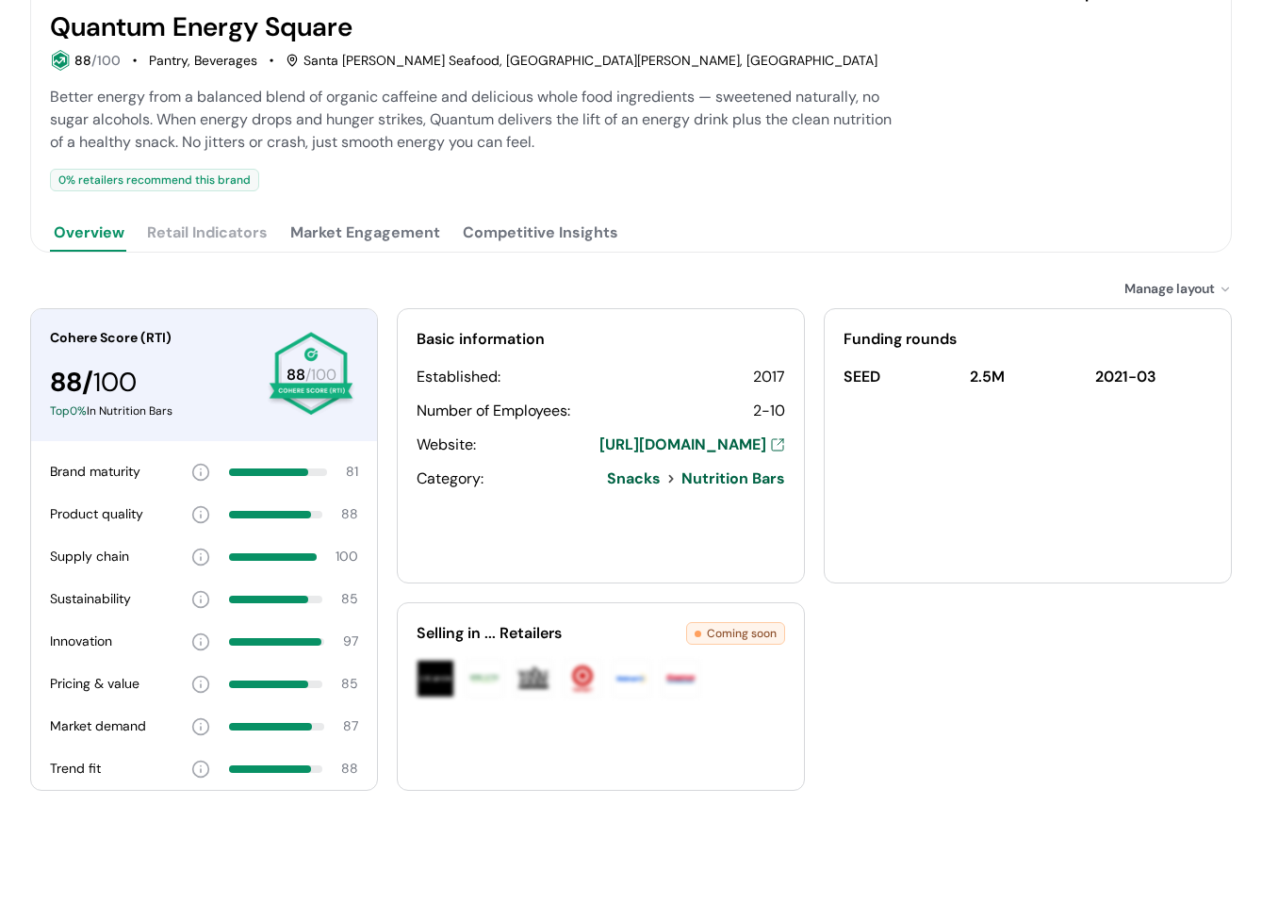
scroll to position [277, 0]
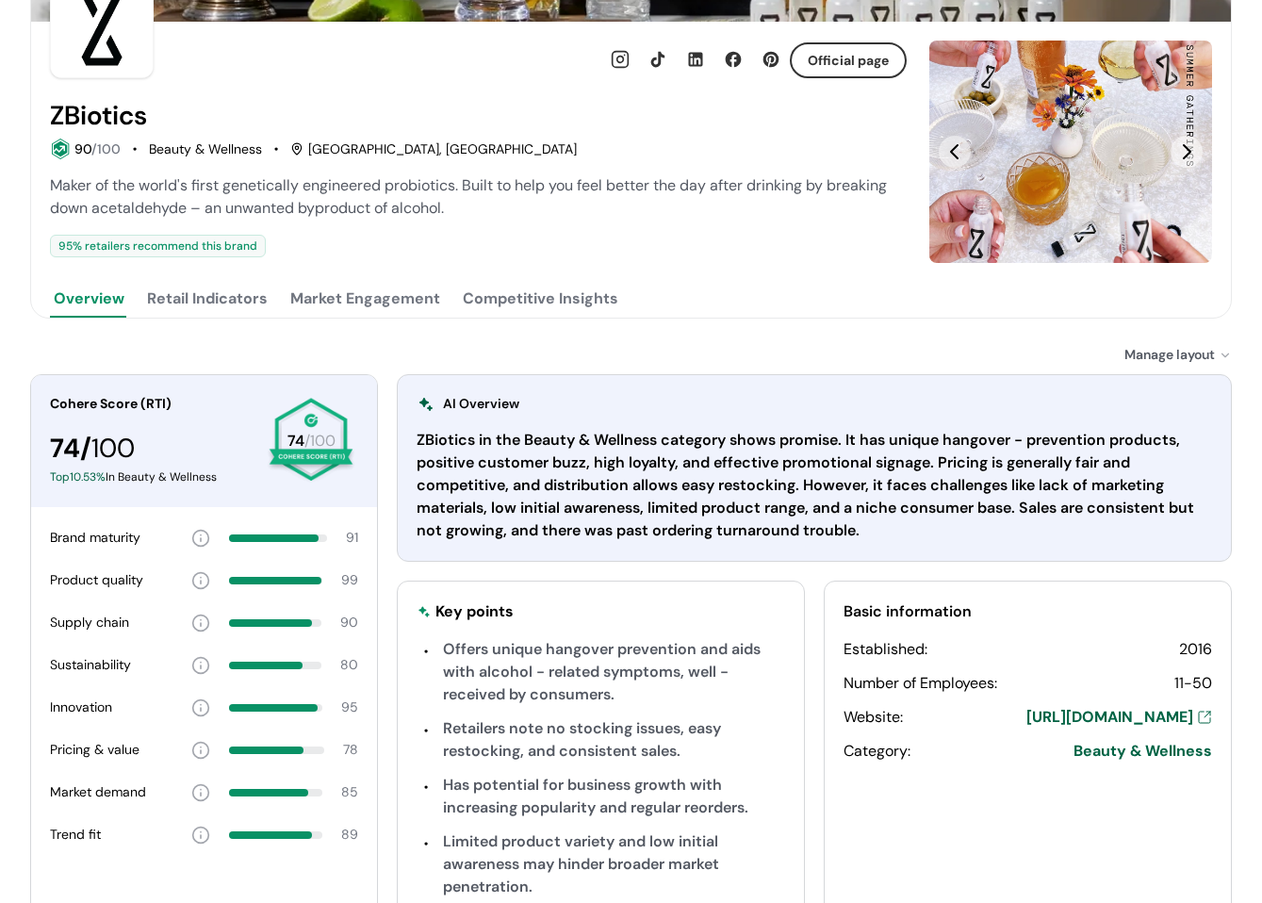
scroll to position [188, 0]
click at [186, 347] on div at bounding box center [577, 354] width 1094 height 20
